Goal: Find contact information: Find contact information

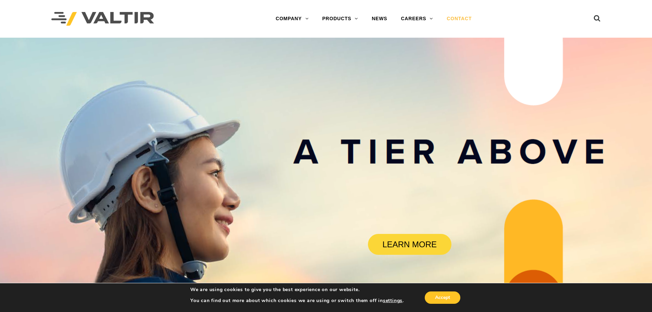
click at [469, 18] on link "CONTACT" at bounding box center [459, 19] width 39 height 14
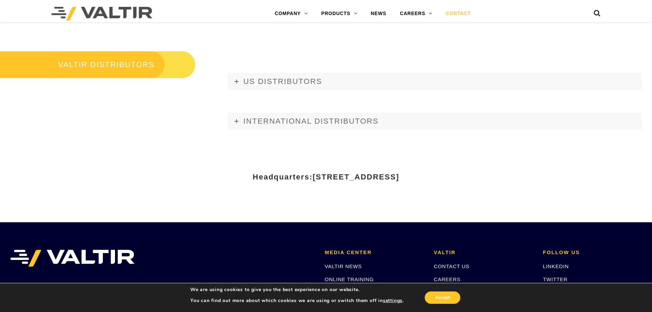
scroll to position [821, 0]
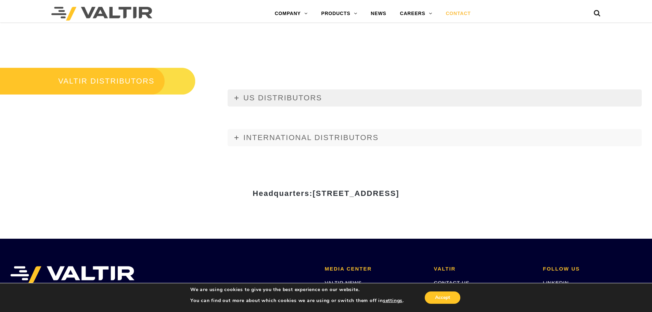
click at [236, 97] on icon at bounding box center [236, 98] width 4 height 4
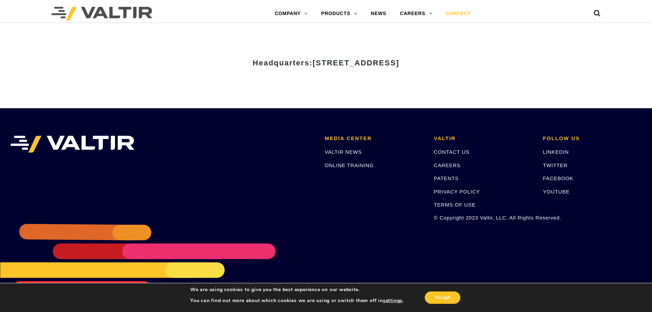
scroll to position [3028, 0]
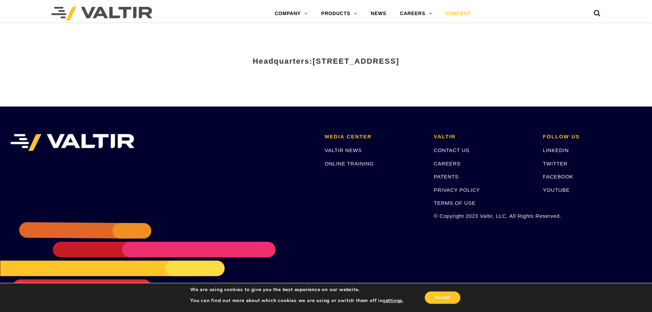
scroll to position [821, 0]
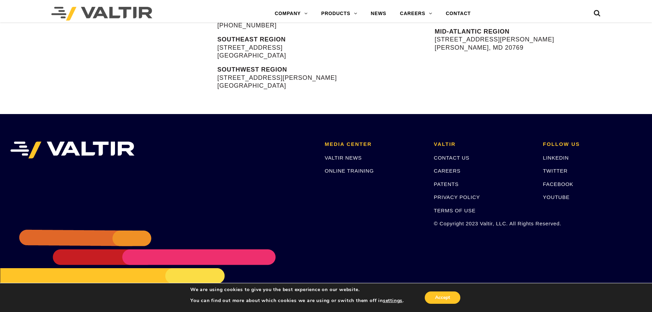
scroll to position [385, 0]
